Goal: Task Accomplishment & Management: Manage account settings

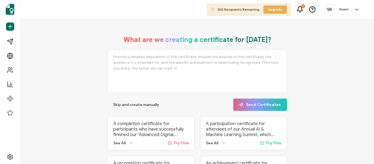
click at [302, 8] on div "1" at bounding box center [303, 6] width 4 height 4
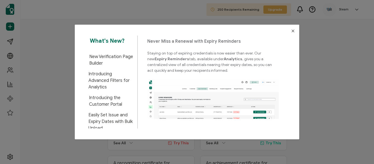
click at [293, 31] on icon "Close" at bounding box center [293, 31] width 4 height 4
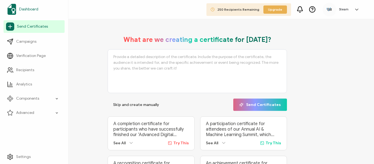
click at [27, 9] on span "Dashboard" at bounding box center [28, 9] width 19 height 5
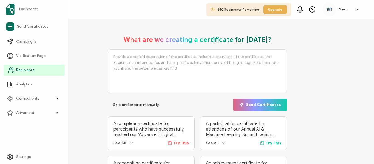
click at [23, 70] on span "Recipients" at bounding box center [25, 69] width 18 height 5
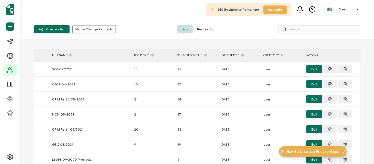
click at [69, 54] on icon at bounding box center [70, 53] width 3 height 3
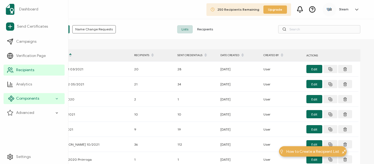
click at [21, 100] on span "Components" at bounding box center [27, 98] width 23 height 5
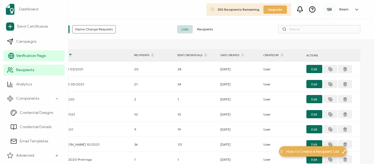
click at [30, 58] on span "Verification Page" at bounding box center [31, 55] width 30 height 5
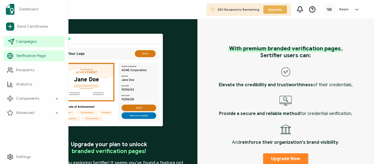
click at [30, 41] on span "Campaigns" at bounding box center [26, 41] width 20 height 5
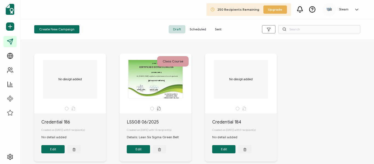
click at [152, 98] on div "CERTIFICADO DE PARTICIPACIÓN The recipient’s full name, which will be automatic…" at bounding box center [156, 79] width 58 height 38
click at [143, 123] on div "LSSGB 06/2025" at bounding box center [159, 122] width 65 height 7
click at [136, 152] on button "Edit" at bounding box center [138, 149] width 23 height 8
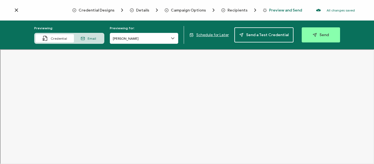
click at [175, 39] on icon at bounding box center [172, 38] width 5 height 5
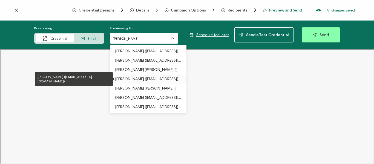
click at [167, 80] on p "[PERSON_NAME] ([EMAIL_ADDRESS][DOMAIN_NAME])" at bounding box center [148, 78] width 66 height 9
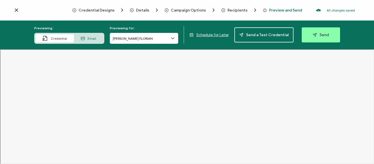
click at [172, 38] on icon at bounding box center [172, 38] width 5 height 5
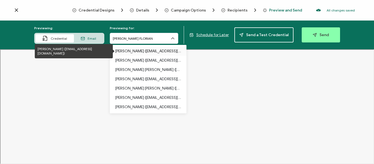
click at [157, 51] on p "[PERSON_NAME] ([EMAIL_ADDRESS][DOMAIN_NAME])" at bounding box center [148, 51] width 66 height 9
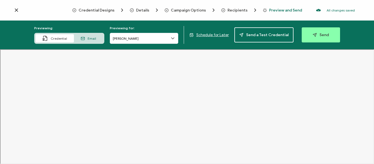
click at [138, 9] on span "Details" at bounding box center [142, 10] width 13 height 4
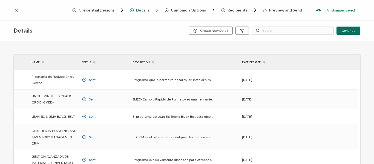
click at [264, 61] on icon at bounding box center [264, 60] width 3 height 3
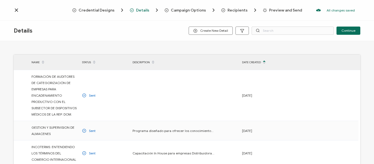
click at [264, 61] on icon at bounding box center [264, 60] width 3 height 3
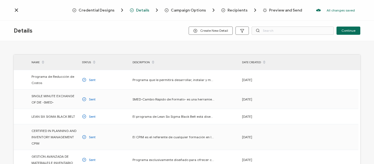
click at [179, 10] on span "Campaign Options" at bounding box center [188, 10] width 35 height 4
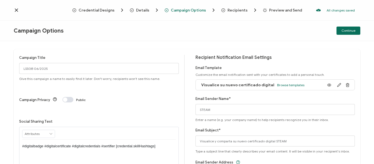
click at [147, 9] on span "Details" at bounding box center [142, 10] width 13 height 4
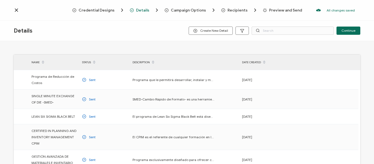
click at [99, 11] on span "Credential Designs" at bounding box center [97, 10] width 36 height 4
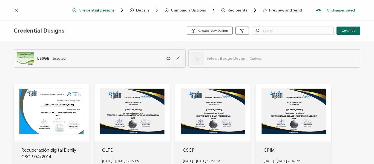
click at [176, 59] on icon "button" at bounding box center [178, 58] width 4 height 4
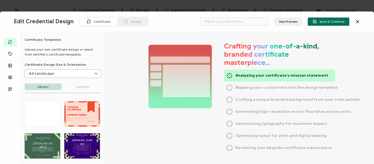
type input "LSSGB"
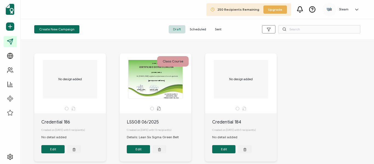
click at [198, 31] on span "Scheduled" at bounding box center [197, 29] width 25 height 8
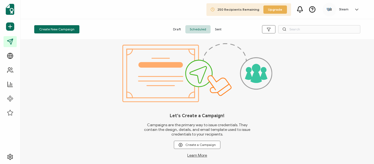
click at [176, 30] on span "Draft" at bounding box center [177, 29] width 17 height 8
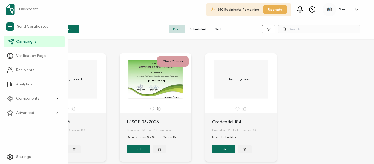
click at [15, 42] on link "Campaigns" at bounding box center [34, 41] width 61 height 11
click at [22, 42] on span "Campaigns" at bounding box center [26, 41] width 20 height 5
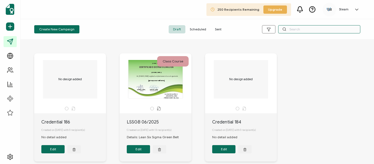
click at [298, 30] on input "text" at bounding box center [319, 29] width 82 height 8
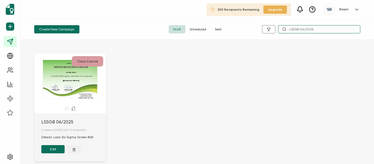
type input "LSSGB 06/2025"
click at [94, 85] on div "CERTIFICADO DE PARTICIPACIÓN The recipient’s full name, which will be automatic…" at bounding box center [70, 79] width 58 height 38
click at [86, 77] on div "CERTIFICADO DE PARTICIPACIÓN The recipient’s full name, which will be automatic…" at bounding box center [70, 79] width 58 height 38
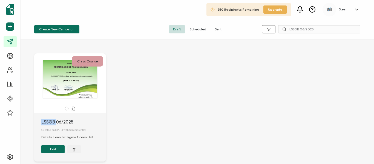
click at [51, 152] on button "Edit" at bounding box center [52, 149] width 23 height 8
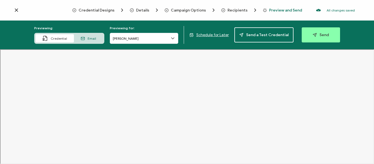
click at [15, 7] on div "Credential Designs Details Campaign Options Recipients Preview and Send All cha…" at bounding box center [187, 10] width 374 height 21
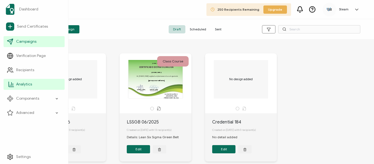
click at [19, 84] on span "Analytics" at bounding box center [24, 84] width 16 height 5
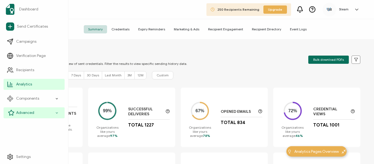
click at [58, 113] on icon at bounding box center [57, 113] width 4 height 6
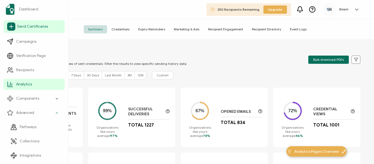
click at [29, 29] on link "Send Certificates" at bounding box center [34, 26] width 61 height 13
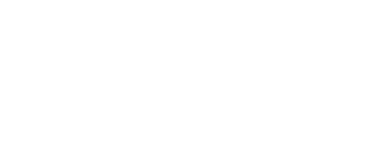
click at [29, 27] on div at bounding box center [187, 82] width 374 height 164
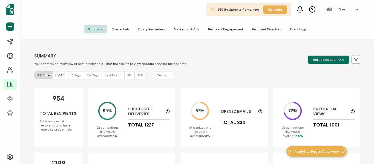
click at [122, 30] on span "Credentials" at bounding box center [120, 29] width 27 height 8
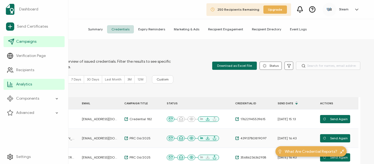
click at [21, 43] on span "Campaigns" at bounding box center [26, 41] width 20 height 5
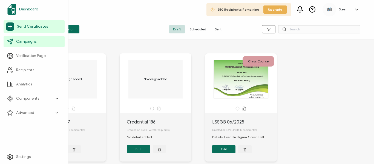
click at [33, 11] on span "Dashboard" at bounding box center [28, 9] width 19 height 5
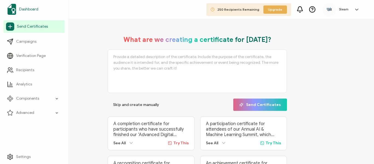
click at [33, 9] on span "Dashboard" at bounding box center [28, 9] width 19 height 5
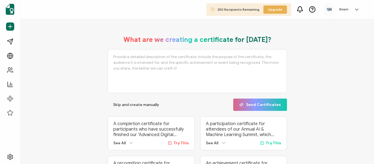
click at [131, 144] on icon at bounding box center [131, 142] width 3 height 1
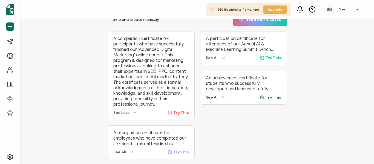
scroll to position [45, 0]
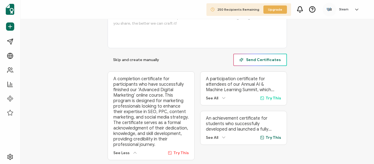
click at [249, 61] on span "Send Certificates" at bounding box center [260, 60] width 42 height 4
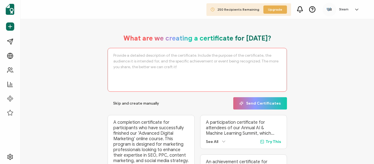
scroll to position [0, 0]
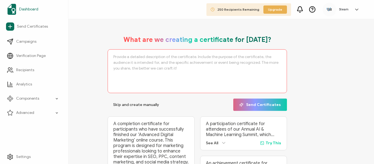
click at [33, 7] on span "Dashboard" at bounding box center [28, 9] width 19 height 5
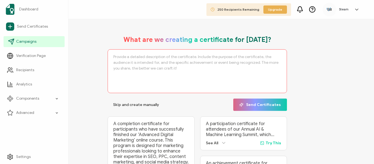
click at [12, 42] on icon at bounding box center [11, 41] width 7 height 7
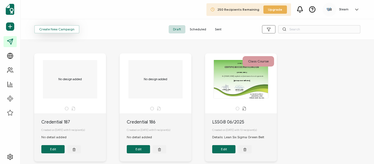
click at [57, 30] on span "Create New Campaign" at bounding box center [56, 29] width 35 height 3
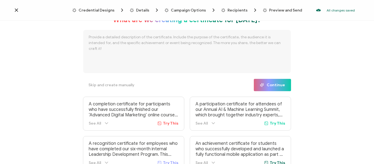
click at [139, 10] on span "Details" at bounding box center [142, 10] width 13 height 4
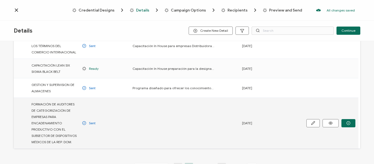
scroll to position [164, 0]
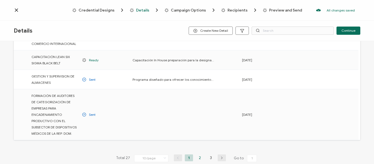
click at [199, 160] on li "2" at bounding box center [200, 157] width 8 height 7
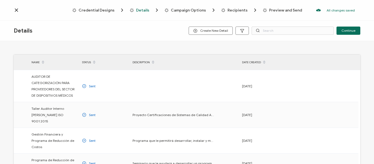
click at [42, 61] on icon at bounding box center [43, 60] width 3 height 3
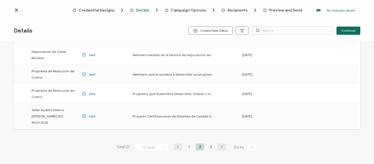
scroll to position [166, 0]
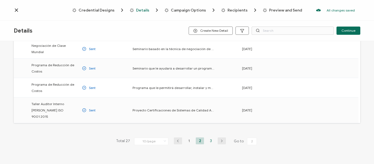
click at [210, 137] on li "3" at bounding box center [211, 140] width 8 height 7
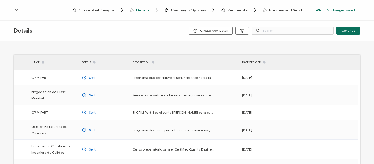
click at [193, 12] on span "Campaign Options" at bounding box center [188, 10] width 35 height 4
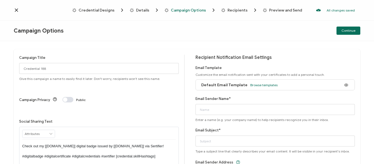
click at [239, 10] on span "Recipients" at bounding box center [238, 10] width 20 height 4
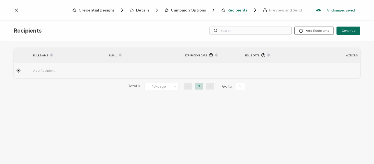
click at [100, 11] on span "Credential Designs" at bounding box center [97, 10] width 36 height 4
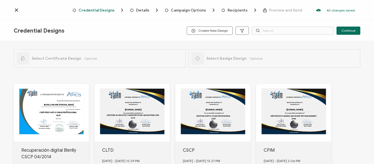
click at [242, 10] on span "Recipients" at bounding box center [238, 10] width 20 height 4
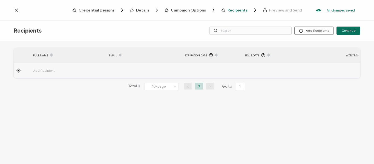
click at [16, 10] on icon at bounding box center [16, 10] width 3 height 3
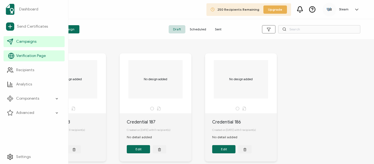
click at [32, 56] on span "Verification Page" at bounding box center [31, 55] width 30 height 5
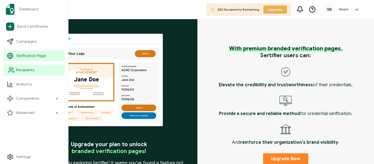
click at [26, 71] on span "Recipients" at bounding box center [25, 69] width 18 height 5
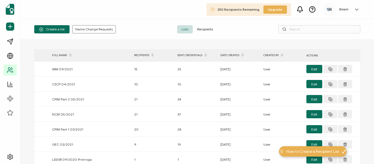
click at [69, 54] on icon at bounding box center [70, 53] width 3 height 3
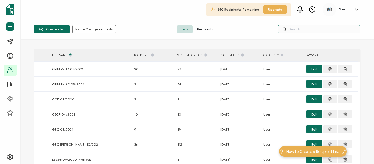
click at [298, 28] on input "text" at bounding box center [319, 29] width 82 height 8
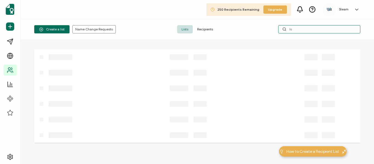
type input "l"
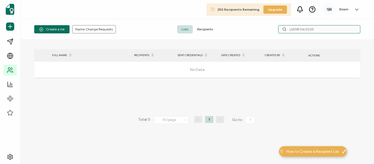
type input "LSSGB 06/2025"
click at [210, 29] on span "Recipients" at bounding box center [205, 29] width 25 height 8
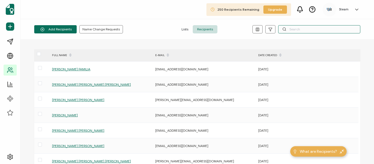
click at [302, 29] on input "text" at bounding box center [319, 29] width 82 height 8
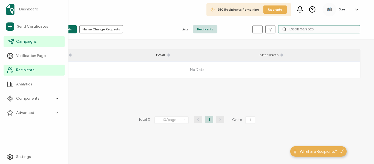
type input "LSSGB 06/2025"
click at [23, 40] on span "Campaigns" at bounding box center [26, 41] width 20 height 5
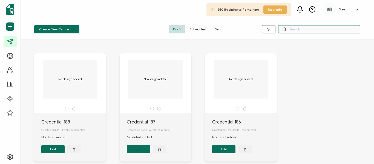
click at [304, 29] on input "text" at bounding box center [319, 29] width 82 height 8
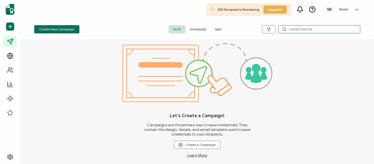
type input "LSSGB 062025"
click at [194, 31] on span "Scheduled" at bounding box center [197, 29] width 25 height 8
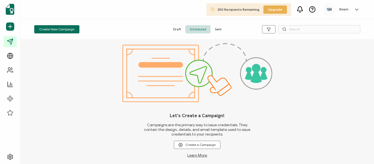
click at [252, 9] on span "250 Recipients Remaining" at bounding box center [238, 9] width 42 height 4
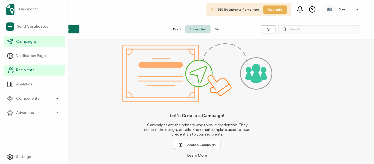
click at [21, 72] on span "Recipients" at bounding box center [25, 69] width 18 height 5
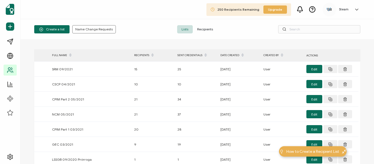
click at [70, 54] on icon at bounding box center [70, 53] width 3 height 3
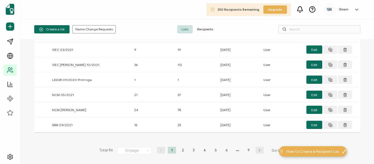
scroll to position [110, 0]
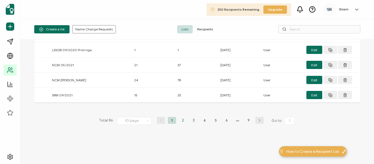
click at [183, 122] on li "2" at bounding box center [183, 120] width 8 height 7
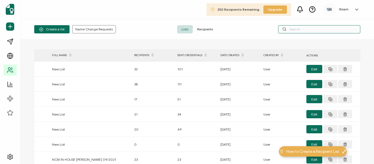
click at [311, 30] on input "text" at bounding box center [319, 29] width 82 height 8
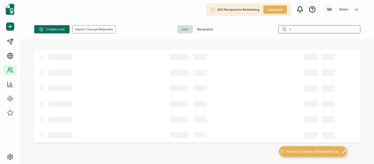
type input "l"
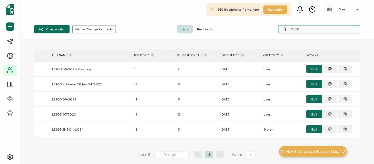
type input "LSSGB"
click at [208, 30] on span "Recipients" at bounding box center [205, 29] width 25 height 8
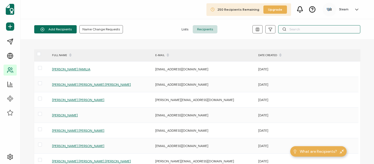
click at [293, 28] on input "text" at bounding box center [319, 29] width 82 height 8
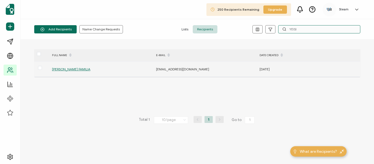
type input "YEISI"
click at [81, 70] on span "[PERSON_NAME] FAMILIA" at bounding box center [71, 69] width 38 height 4
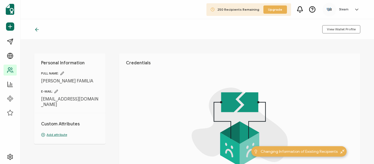
click at [37, 31] on icon at bounding box center [36, 29] width 5 height 5
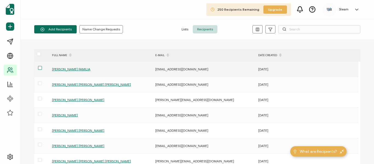
click at [41, 68] on span at bounding box center [40, 68] width 4 height 4
click at [42, 66] on input "checkbox" at bounding box center [42, 66] width 0 height 0
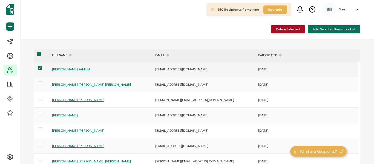
click at [57, 70] on span "[PERSON_NAME] FAMILIA" at bounding box center [71, 69] width 38 height 4
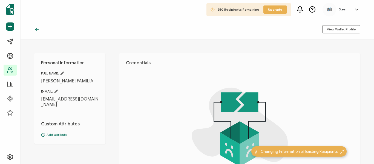
click at [39, 30] on icon at bounding box center [36, 29] width 5 height 5
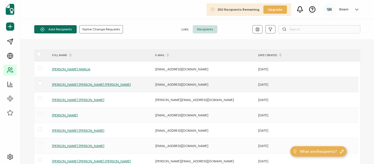
click at [72, 85] on span "[PERSON_NAME] [PERSON_NAME] [PERSON_NAME]" at bounding box center [91, 84] width 79 height 4
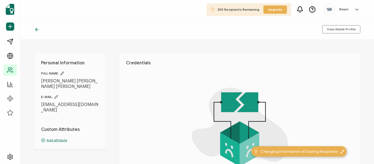
click at [36, 28] on icon at bounding box center [36, 29] width 5 height 5
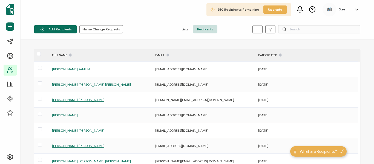
click at [186, 29] on span "Lists" at bounding box center [185, 29] width 16 height 8
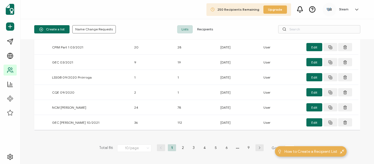
scroll to position [110, 0]
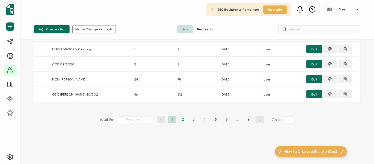
click at [183, 120] on li "2" at bounding box center [183, 119] width 8 height 7
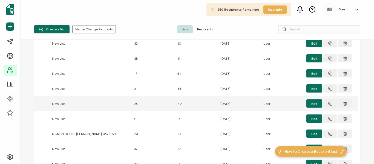
scroll to position [110, 0]
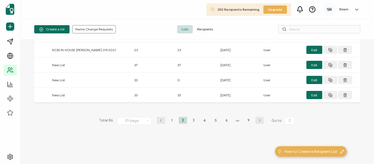
click at [194, 120] on li "3" at bounding box center [194, 120] width 8 height 7
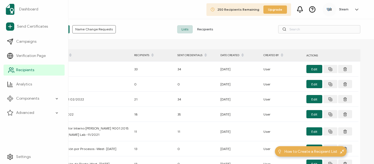
click at [25, 72] on span "Recipients" at bounding box center [25, 69] width 18 height 5
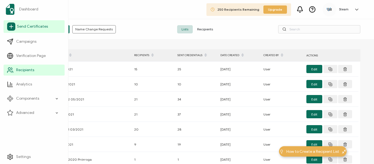
click at [25, 26] on span "Send Certificates" at bounding box center [32, 26] width 31 height 5
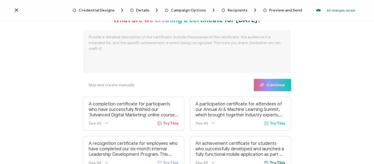
click at [234, 10] on span "Recipients" at bounding box center [238, 10] width 20 height 4
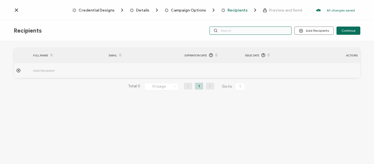
click at [247, 31] on input "text" at bounding box center [250, 31] width 82 height 8
type input "Y"
click at [14, 11] on icon at bounding box center [16, 9] width 5 height 5
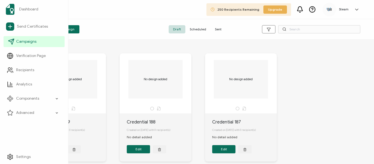
click at [30, 39] on span "Campaigns" at bounding box center [26, 41] width 20 height 5
click at [28, 41] on span "Campaigns" at bounding box center [26, 41] width 20 height 5
click at [25, 53] on span "Verification Page" at bounding box center [31, 55] width 30 height 5
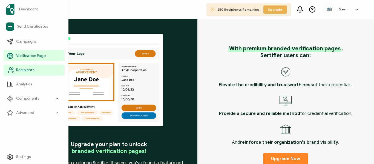
click at [24, 69] on span "Recipients" at bounding box center [25, 69] width 18 height 5
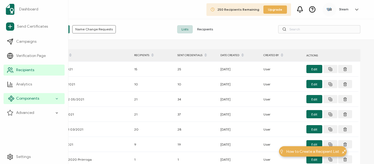
click at [58, 100] on icon at bounding box center [57, 99] width 4 height 6
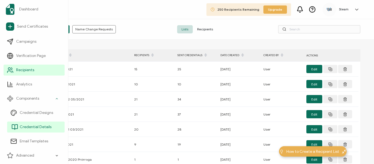
click at [45, 128] on span "Credential Details" at bounding box center [36, 126] width 32 height 5
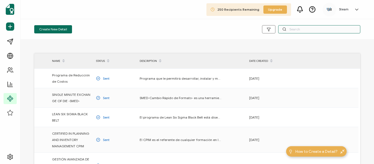
click at [303, 29] on input "text" at bounding box center [319, 29] width 82 height 8
type input "l"
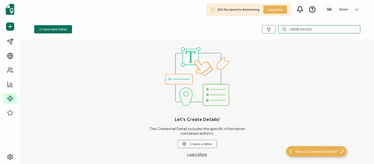
type input "LSSGB 06/2025"
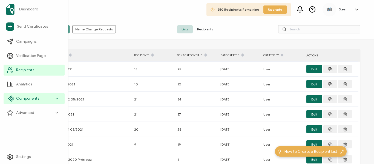
click at [56, 99] on icon at bounding box center [57, 99] width 4 height 6
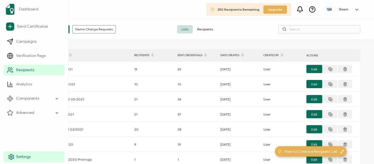
click at [27, 157] on span "Settings" at bounding box center [23, 156] width 15 height 5
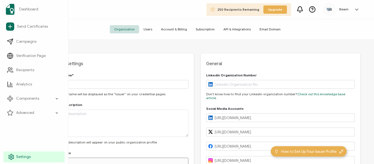
type input "Dominican Republic"
type input "Distrito Nacional"
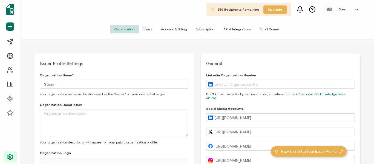
click at [151, 30] on span "Users" at bounding box center [148, 29] width 18 height 8
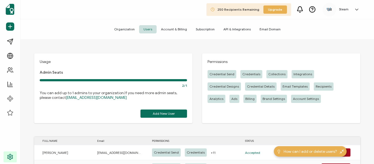
click at [173, 30] on span "Account & Billing" at bounding box center [174, 29] width 35 height 8
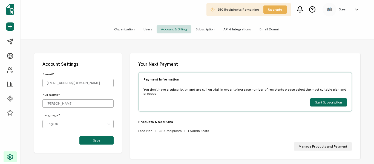
click at [208, 30] on span "Subscription" at bounding box center [205, 29] width 28 height 8
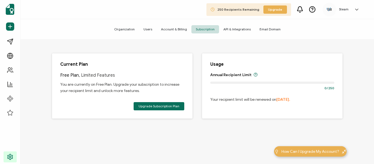
click at [127, 27] on span "Organization" at bounding box center [124, 29] width 29 height 8
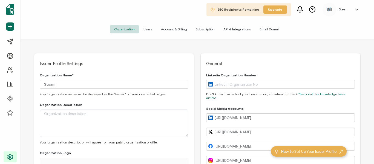
type input "Distrito Nacional"
type input "Dominican Republic"
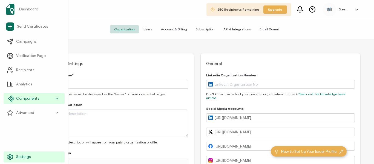
click at [55, 98] on div "Components" at bounding box center [34, 98] width 61 height 11
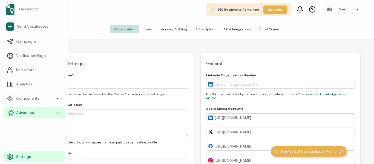
click at [26, 111] on span "Advanced" at bounding box center [25, 112] width 18 height 5
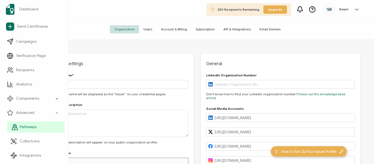
click at [32, 128] on span "Pathways" at bounding box center [28, 126] width 17 height 5
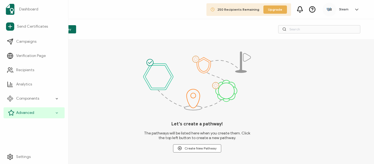
click at [55, 113] on icon at bounding box center [57, 113] width 4 height 6
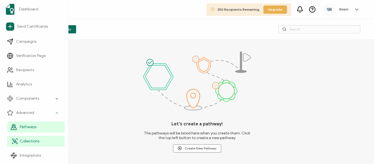
click at [37, 143] on span "Collections" at bounding box center [30, 141] width 20 height 5
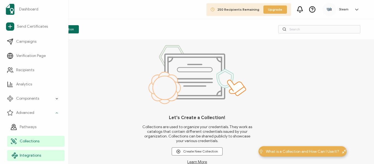
click at [36, 153] on span "Integrations" at bounding box center [30, 155] width 21 height 5
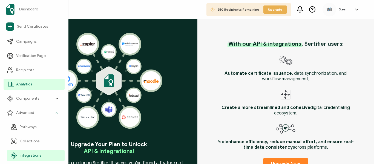
click at [34, 85] on link "Analytics" at bounding box center [34, 84] width 61 height 11
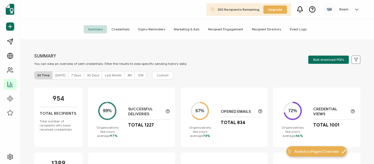
click at [267, 30] on span "Recipient Directory" at bounding box center [267, 29] width 38 height 8
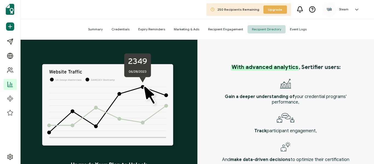
click at [128, 29] on span "Credentials" at bounding box center [120, 29] width 27 height 8
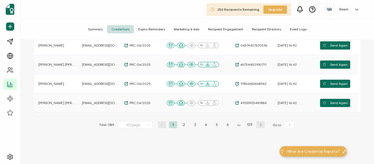
scroll to position [192, 0]
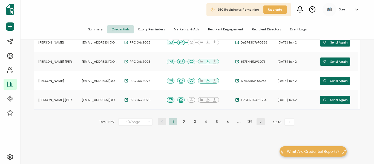
click at [150, 123] on icon at bounding box center [148, 122] width 5 height 6
click at [127, 108] on span "100/page" at bounding box center [131, 107] width 16 height 4
type input "100/page"
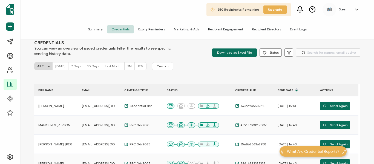
scroll to position [0, 0]
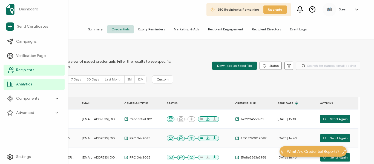
click at [23, 70] on span "Recipients" at bounding box center [25, 69] width 18 height 5
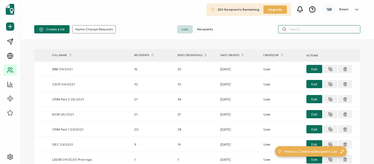
click at [310, 28] on input "text" at bounding box center [319, 29] width 82 height 8
click at [209, 28] on span "Recipients" at bounding box center [205, 29] width 25 height 8
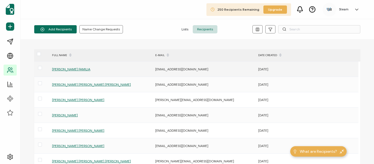
click at [76, 70] on span "[PERSON_NAME] FAMILIA" at bounding box center [71, 69] width 38 height 4
click at [39, 69] on span at bounding box center [40, 68] width 4 height 4
click at [42, 66] on input "checkbox" at bounding box center [42, 66] width 0 height 0
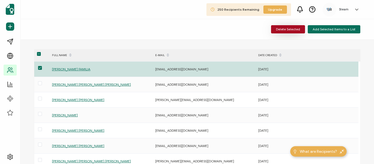
click at [295, 30] on span "Delete Selected" at bounding box center [288, 29] width 24 height 3
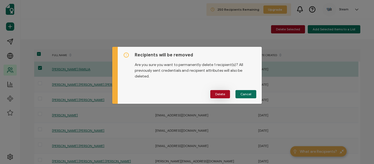
click at [213, 95] on button "Delete" at bounding box center [220, 94] width 20 height 8
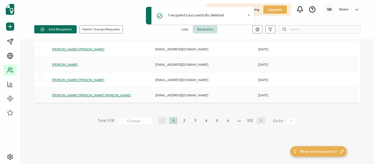
scroll to position [113, 0]
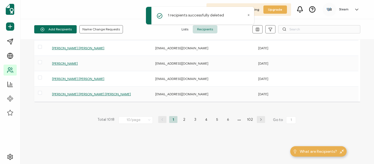
click at [147, 121] on icon at bounding box center [149, 120] width 5 height 6
click at [132, 88] on span "20/page" at bounding box center [130, 87] width 14 height 4
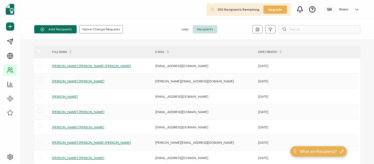
scroll to position [0, 0]
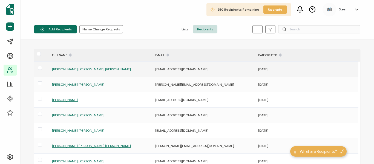
click at [81, 69] on span "[PERSON_NAME] [PERSON_NAME] [PERSON_NAME]" at bounding box center [91, 69] width 79 height 4
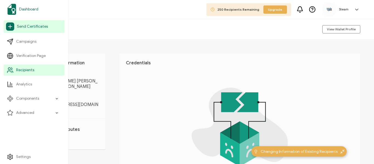
click at [33, 10] on span "Dashboard" at bounding box center [28, 9] width 19 height 5
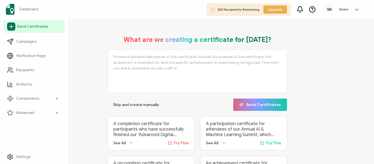
click at [27, 27] on span "Send Certificates" at bounding box center [32, 26] width 31 height 5
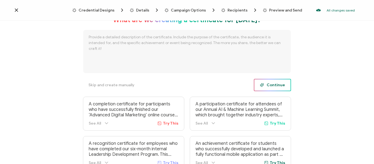
click at [277, 86] on span "Continue" at bounding box center [272, 85] width 25 height 4
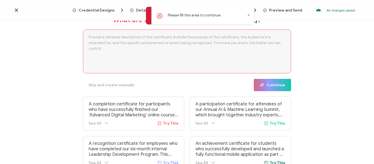
click at [249, 13] on div "Please fill this area to continue." at bounding box center [200, 16] width 108 height 18
click at [248, 15] on icon at bounding box center [248, 15] width 3 height 3
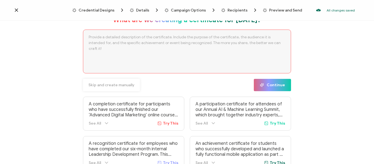
click at [108, 85] on span "Skip and create manually" at bounding box center [111, 85] width 46 height 4
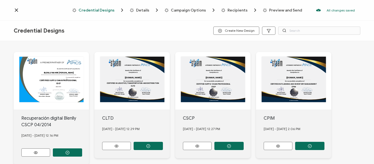
click at [228, 9] on span "Recipients" at bounding box center [238, 10] width 20 height 4
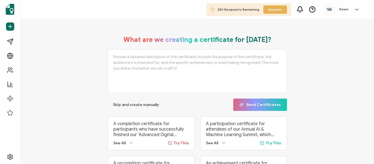
scroll to position [45, 0]
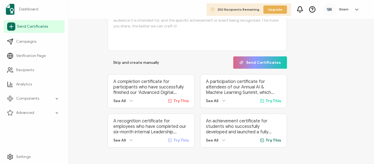
click at [20, 26] on span "Send Certificates" at bounding box center [32, 26] width 31 height 5
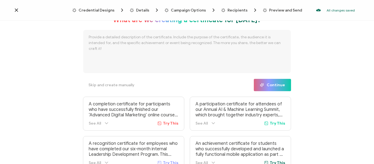
click at [95, 12] on span "Credential Designs" at bounding box center [97, 10] width 36 height 4
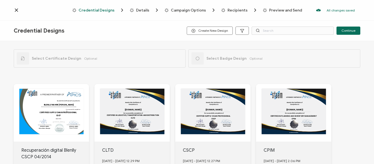
click at [142, 11] on span "Details" at bounding box center [142, 10] width 13 height 4
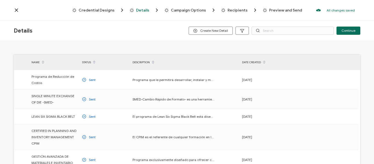
click at [175, 11] on span "Campaign Options" at bounding box center [188, 10] width 35 height 4
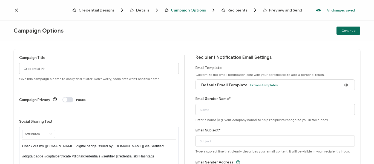
click at [223, 10] on icon "Breadcrumb" at bounding box center [223, 10] width 4 height 4
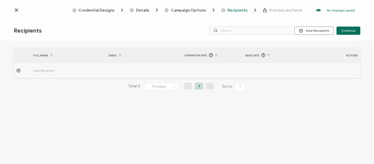
click at [237, 11] on span "Recipients" at bounding box center [238, 10] width 20 height 4
click at [16, 11] on icon at bounding box center [16, 10] width 3 height 3
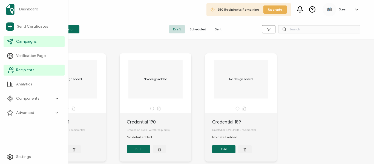
click at [23, 70] on span "Recipients" at bounding box center [25, 69] width 18 height 5
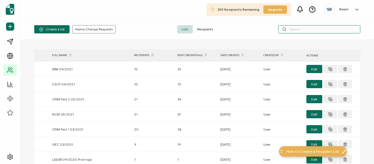
click at [295, 27] on input "text" at bounding box center [319, 29] width 82 height 8
click at [203, 29] on span "Recipients" at bounding box center [205, 29] width 25 height 8
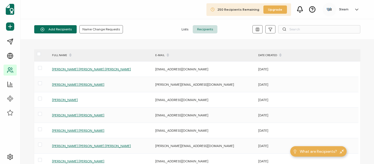
click at [184, 29] on span "Lists" at bounding box center [185, 29] width 16 height 8
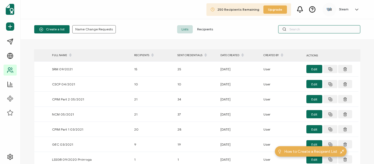
click at [296, 27] on input "text" at bounding box center [319, 29] width 82 height 8
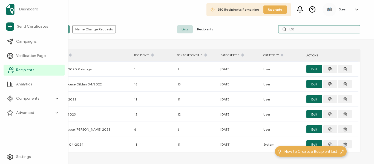
type input "LSS"
click at [28, 70] on span "Recipients" at bounding box center [25, 69] width 18 height 5
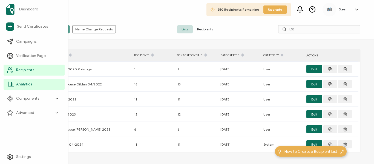
click at [19, 85] on span "Analytics" at bounding box center [24, 84] width 16 height 5
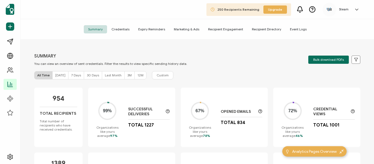
click at [130, 28] on span "Credentials" at bounding box center [120, 29] width 27 height 8
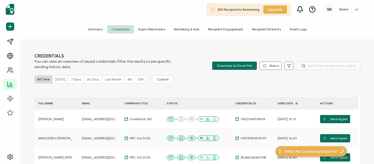
click at [56, 80] on span "[DATE]" at bounding box center [60, 79] width 10 height 4
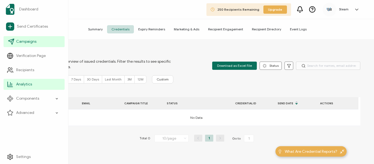
click at [23, 43] on span "Campaigns" at bounding box center [26, 41] width 20 height 5
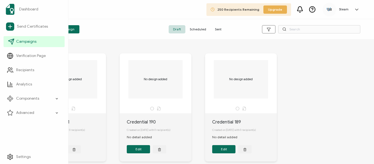
click at [23, 41] on span "Campaigns" at bounding box center [26, 41] width 20 height 5
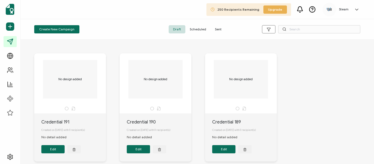
click at [145, 33] on div "Create New Campaign Draft Scheduled Sent" at bounding box center [197, 29] width 353 height 21
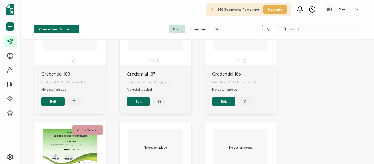
scroll to position [274, 0]
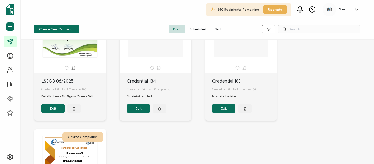
click at [85, 58] on div "CERTIFICADO DE PARTICIPACIÓN The recipient’s full name, which will be automatic…" at bounding box center [70, 38] width 58 height 38
click at [84, 54] on div "CERTIFICADO DE PARTICIPACIÓN The recipient’s full name, which will be automatic…" at bounding box center [70, 38] width 58 height 38
click at [303, 27] on input "text" at bounding box center [319, 29] width 82 height 8
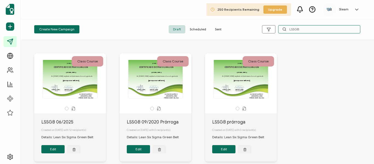
type input "LSSGB"
click at [85, 64] on div "Class Course" at bounding box center [87, 61] width 31 height 10
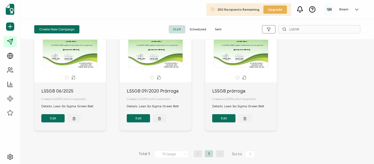
click at [200, 28] on span "Scheduled" at bounding box center [197, 29] width 25 height 8
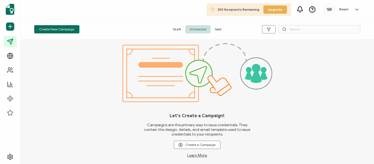
click at [175, 28] on span "Draft" at bounding box center [177, 29] width 17 height 8
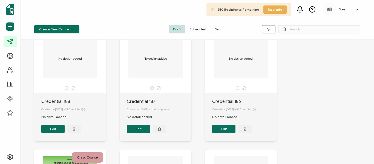
scroll to position [274, 0]
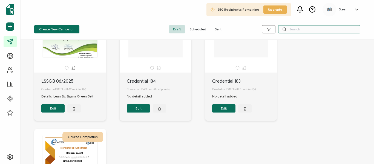
click at [299, 29] on input "text" at bounding box center [319, 29] width 82 height 8
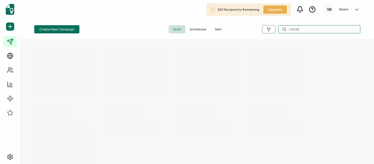
type input "LSSGB"
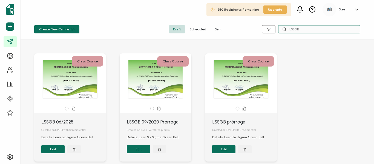
scroll to position [33, 0]
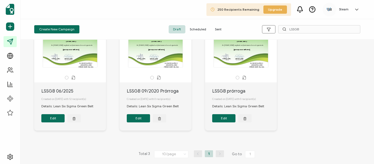
click at [54, 119] on button "Edit" at bounding box center [52, 118] width 23 height 8
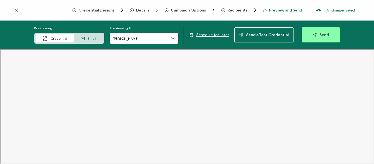
click at [174, 38] on icon at bounding box center [172, 38] width 5 height 5
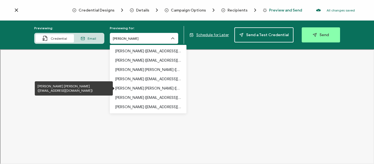
scroll to position [47, 0]
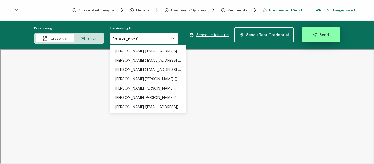
click at [313, 34] on icon "button" at bounding box center [315, 35] width 4 height 4
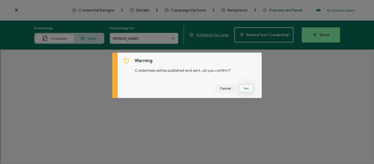
click at [244, 89] on button "Yes" at bounding box center [245, 88] width 15 height 8
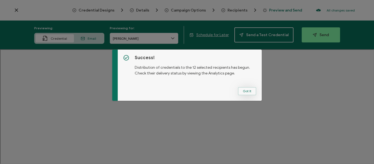
click at [243, 91] on button "Got It" at bounding box center [247, 91] width 18 height 8
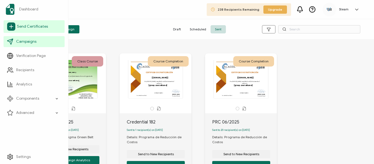
click at [29, 25] on span "Send Certificates" at bounding box center [32, 26] width 31 height 5
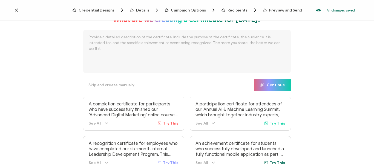
click at [17, 12] on icon at bounding box center [16, 9] width 5 height 5
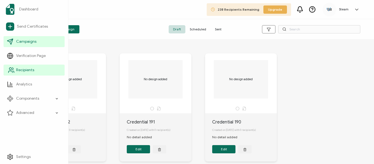
click at [24, 71] on span "Recipients" at bounding box center [25, 69] width 18 height 5
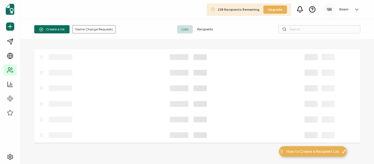
click at [131, 10] on div "238 Recipients Remaining Upgrade Steam Martha Espinal marthaespinal@steamdo.com…" at bounding box center [197, 9] width 353 height 19
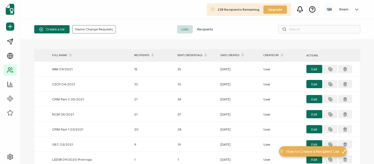
click at [199, 30] on span "Recipients" at bounding box center [205, 29] width 25 height 8
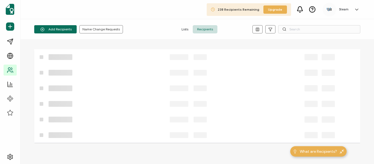
click at [204, 29] on span "Recipients" at bounding box center [205, 29] width 25 height 8
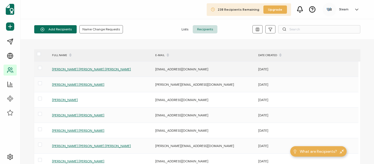
click at [79, 68] on span "[PERSON_NAME] [PERSON_NAME] [PERSON_NAME]" at bounding box center [91, 69] width 79 height 4
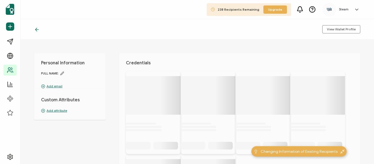
click at [79, 70] on div "Personal Information FULL NAME: Add email Custom Attributes Add attribute" at bounding box center [69, 86] width 71 height 67
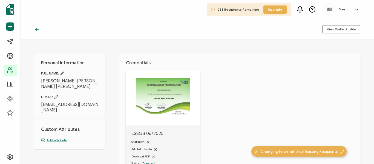
click at [180, 108] on img at bounding box center [163, 97] width 54 height 38
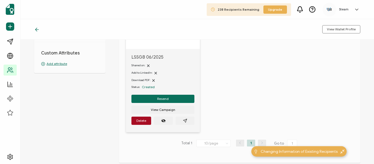
scroll to position [82, 0]
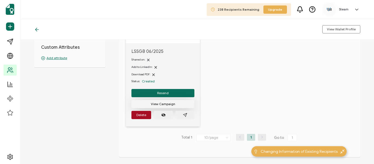
click at [172, 105] on span "View Campaign" at bounding box center [163, 103] width 24 height 3
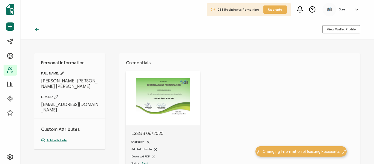
click at [37, 29] on icon at bounding box center [36, 29] width 5 height 5
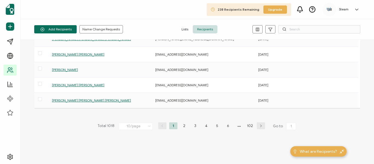
scroll to position [110, 0]
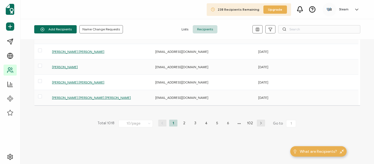
click at [148, 125] on icon at bounding box center [149, 123] width 5 height 6
click at [133, 90] on span "20/page" at bounding box center [130, 90] width 14 height 4
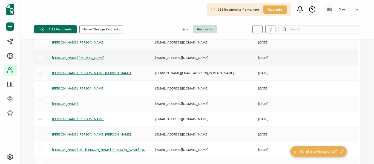
scroll to position [82, 0]
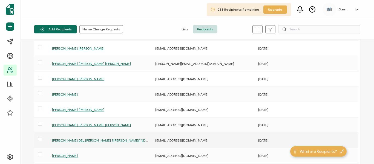
click at [106, 141] on span "[PERSON_NAME] DEL [PERSON_NAME] ?[PERSON_NAME]?NDEZ" at bounding box center [100, 140] width 97 height 4
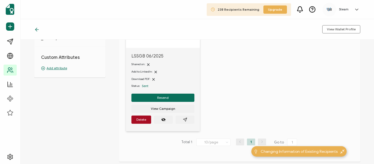
scroll to position [82, 0]
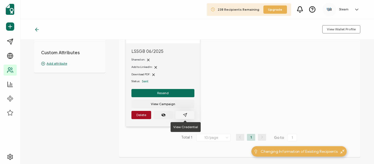
click at [186, 115] on icon "paper plane outline" at bounding box center [185, 115] width 4 height 4
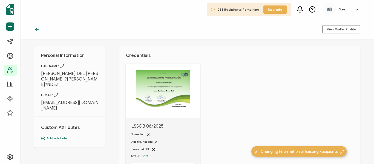
scroll to position [0, 0]
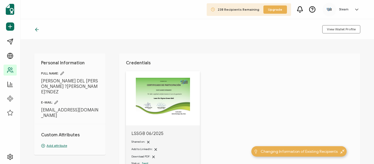
click at [63, 74] on icon at bounding box center [62, 73] width 4 height 4
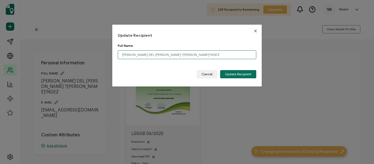
click at [156, 55] on input "[PERSON_NAME] DEL [PERSON_NAME] ?[PERSON_NAME]?NDEZ" at bounding box center [187, 54] width 139 height 9
click at [179, 54] on input "SUGEY DEL CARMEN ALVAREZ HERN?NDEZ" at bounding box center [187, 54] width 139 height 9
click at [178, 55] on input "SUGEY DEL CARMEN ALVAREZ HERN?NDEZ" at bounding box center [187, 54] width 139 height 9
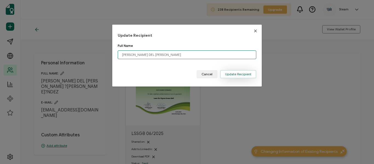
type input "SUGEY DEL CARMEN ALVAREZ HERNANDEZ"
click at [232, 76] on span "Update Recipient" at bounding box center [238, 74] width 26 height 3
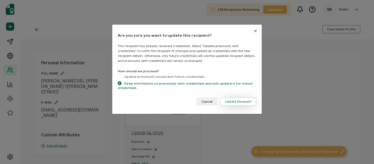
click at [233, 100] on span "Update Recipient" at bounding box center [238, 101] width 26 height 3
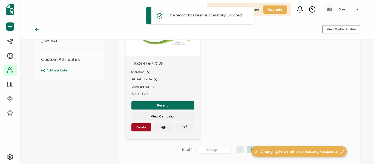
scroll to position [82, 0]
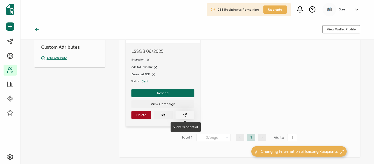
click at [185, 115] on icon "paper plane outline" at bounding box center [185, 115] width 4 height 4
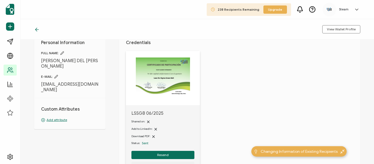
scroll to position [0, 0]
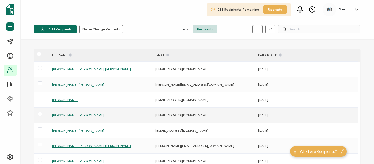
scroll to position [27, 0]
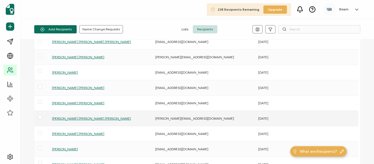
click at [82, 119] on span "[PERSON_NAME] [PERSON_NAME] [PERSON_NAME]" at bounding box center [91, 118] width 79 height 4
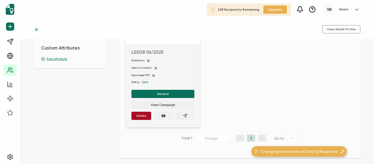
scroll to position [82, 0]
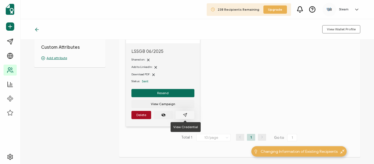
click at [185, 115] on icon "paper plane outline" at bounding box center [185, 115] width 4 height 4
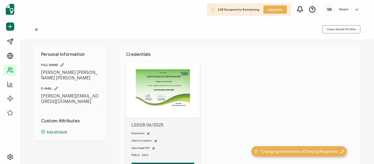
scroll to position [0, 0]
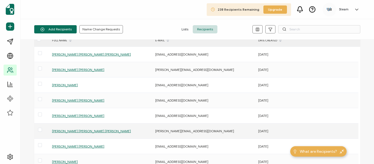
scroll to position [27, 0]
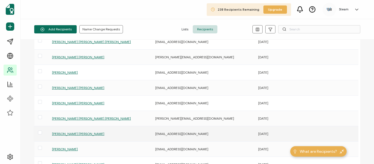
click at [73, 135] on span "[PERSON_NAME] [PERSON_NAME]" at bounding box center [78, 134] width 52 height 4
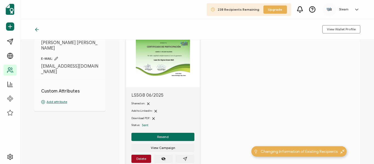
scroll to position [55, 0]
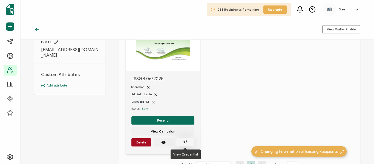
click at [183, 141] on icon "paper plane outline" at bounding box center [185, 142] width 4 height 4
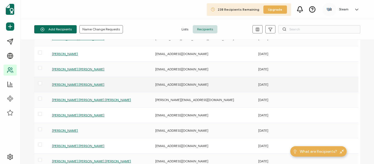
scroll to position [55, 0]
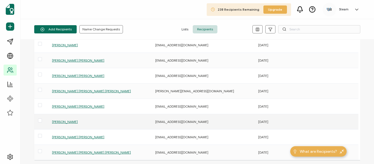
click at [57, 122] on span "[PERSON_NAME]" at bounding box center [65, 122] width 26 height 4
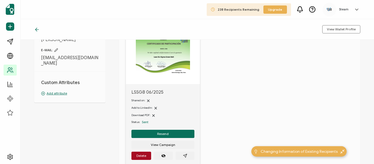
scroll to position [82, 0]
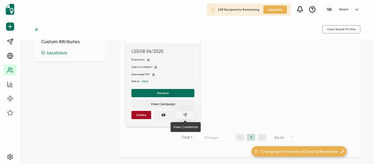
click at [185, 116] on icon "paper plane outline" at bounding box center [185, 115] width 4 height 4
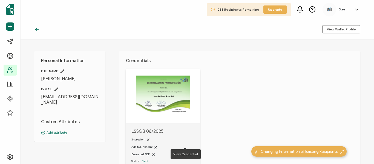
scroll to position [0, 0]
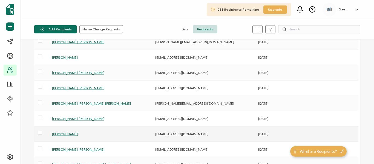
scroll to position [55, 0]
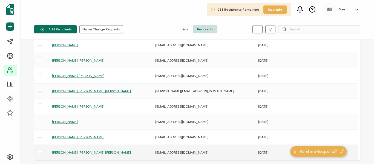
click at [79, 151] on span "EDUARDO ALFREDO MORALES HERMIDA" at bounding box center [91, 152] width 79 height 4
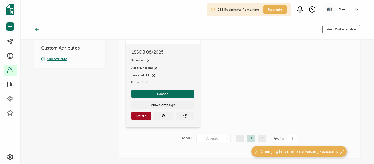
scroll to position [82, 0]
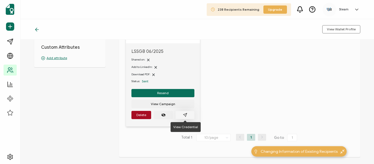
click at [185, 116] on icon "paper plane outline" at bounding box center [185, 115] width 4 height 4
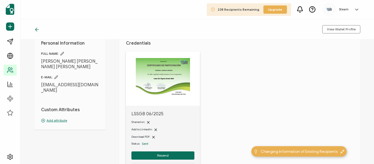
scroll to position [0, 0]
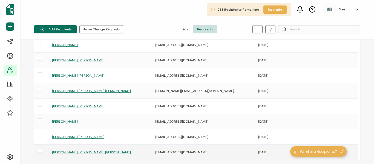
scroll to position [55, 0]
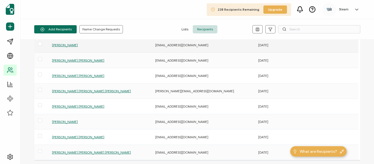
click at [67, 44] on span "[PERSON_NAME]" at bounding box center [65, 45] width 26 height 4
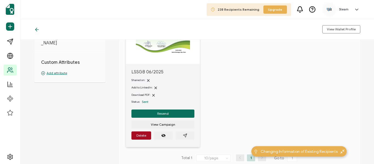
scroll to position [82, 0]
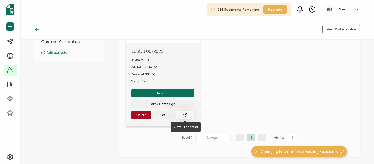
click at [189, 115] on button "button" at bounding box center [185, 115] width 19 height 8
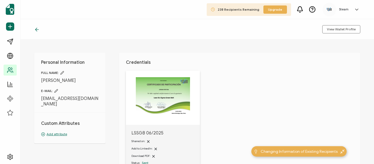
scroll to position [0, 0]
